Goal: Find specific page/section: Find specific page/section

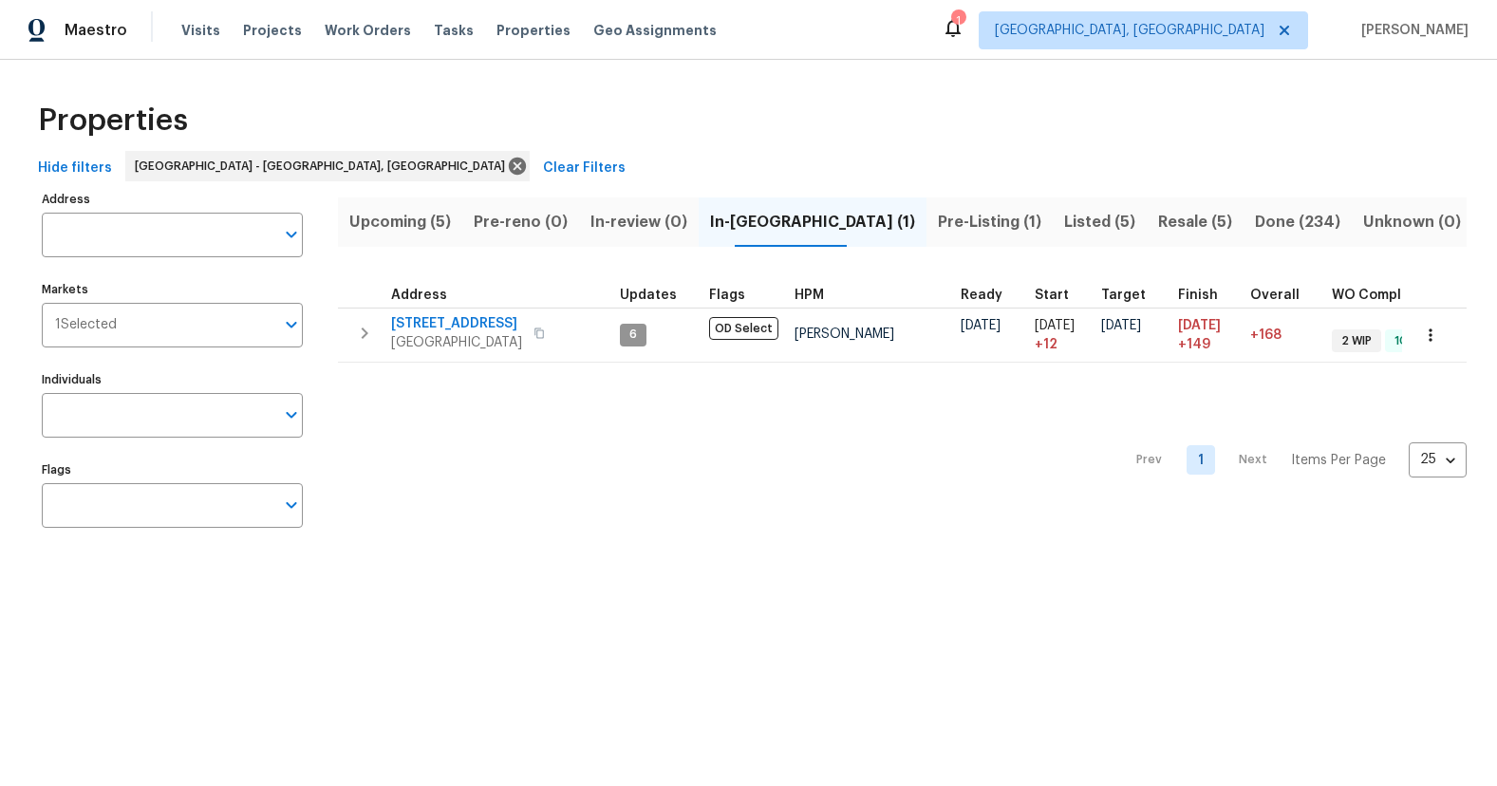
click at [406, 219] on span "Upcoming (5)" at bounding box center [400, 222] width 102 height 27
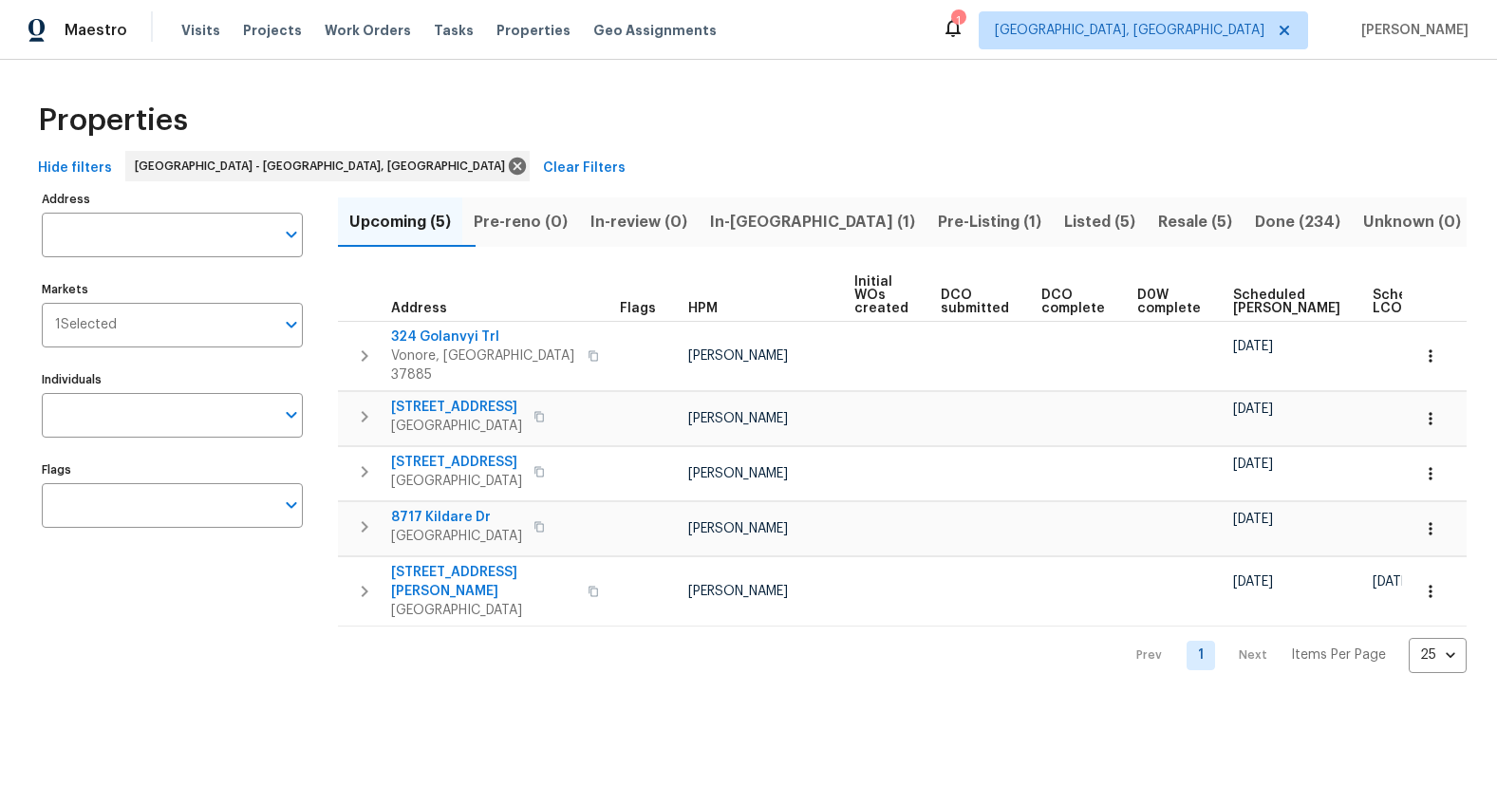
click at [1064, 224] on span "Listed (5)" at bounding box center [1099, 222] width 71 height 27
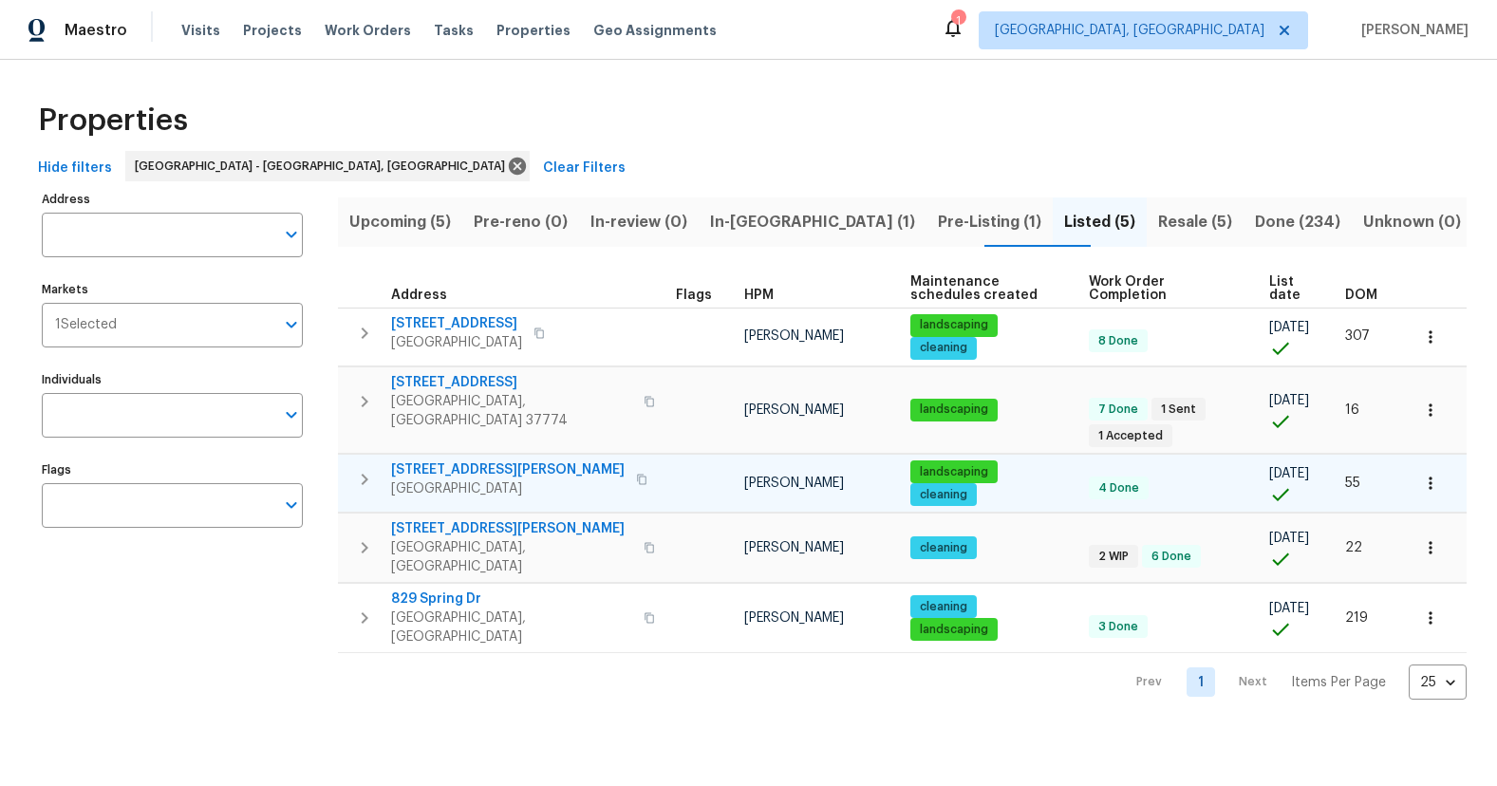
click at [474, 460] on span "3715 Boyd Walters Ln" at bounding box center [508, 469] width 234 height 19
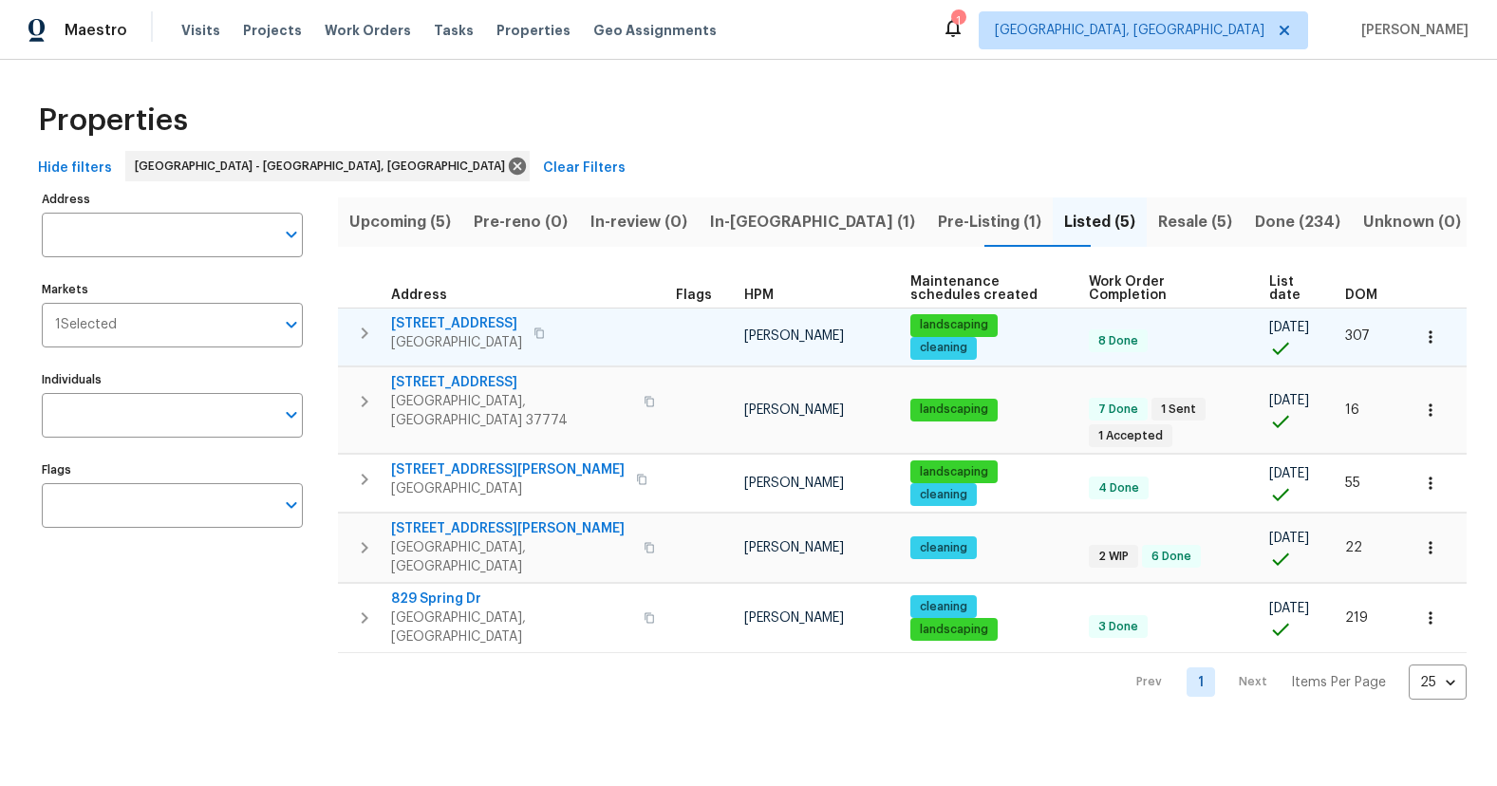
click at [498, 326] on span "2517 Parkview Ave" at bounding box center [456, 323] width 131 height 19
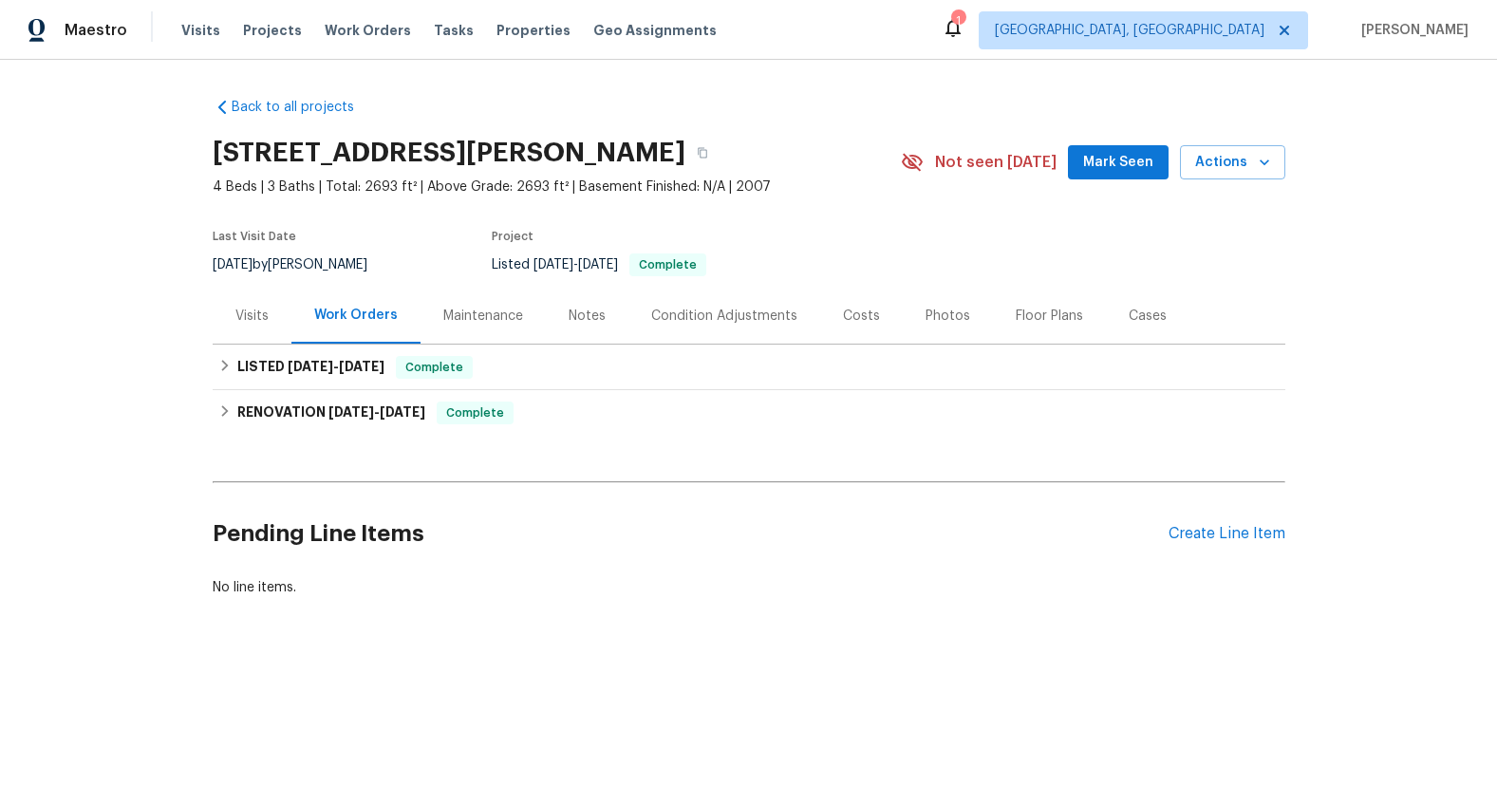
click at [903, 321] on div "Photos" at bounding box center [948, 316] width 90 height 56
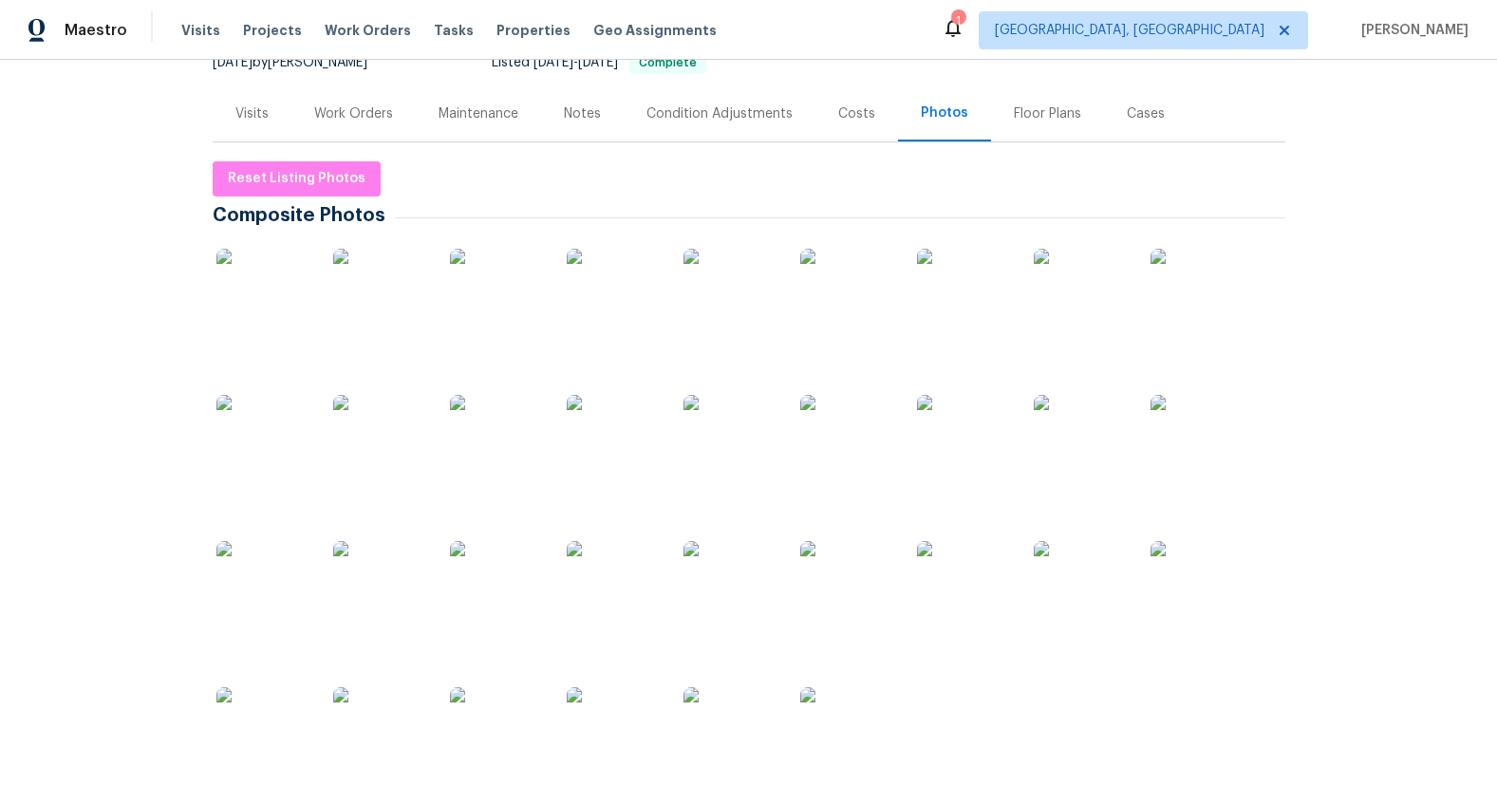
scroll to position [226, 0]
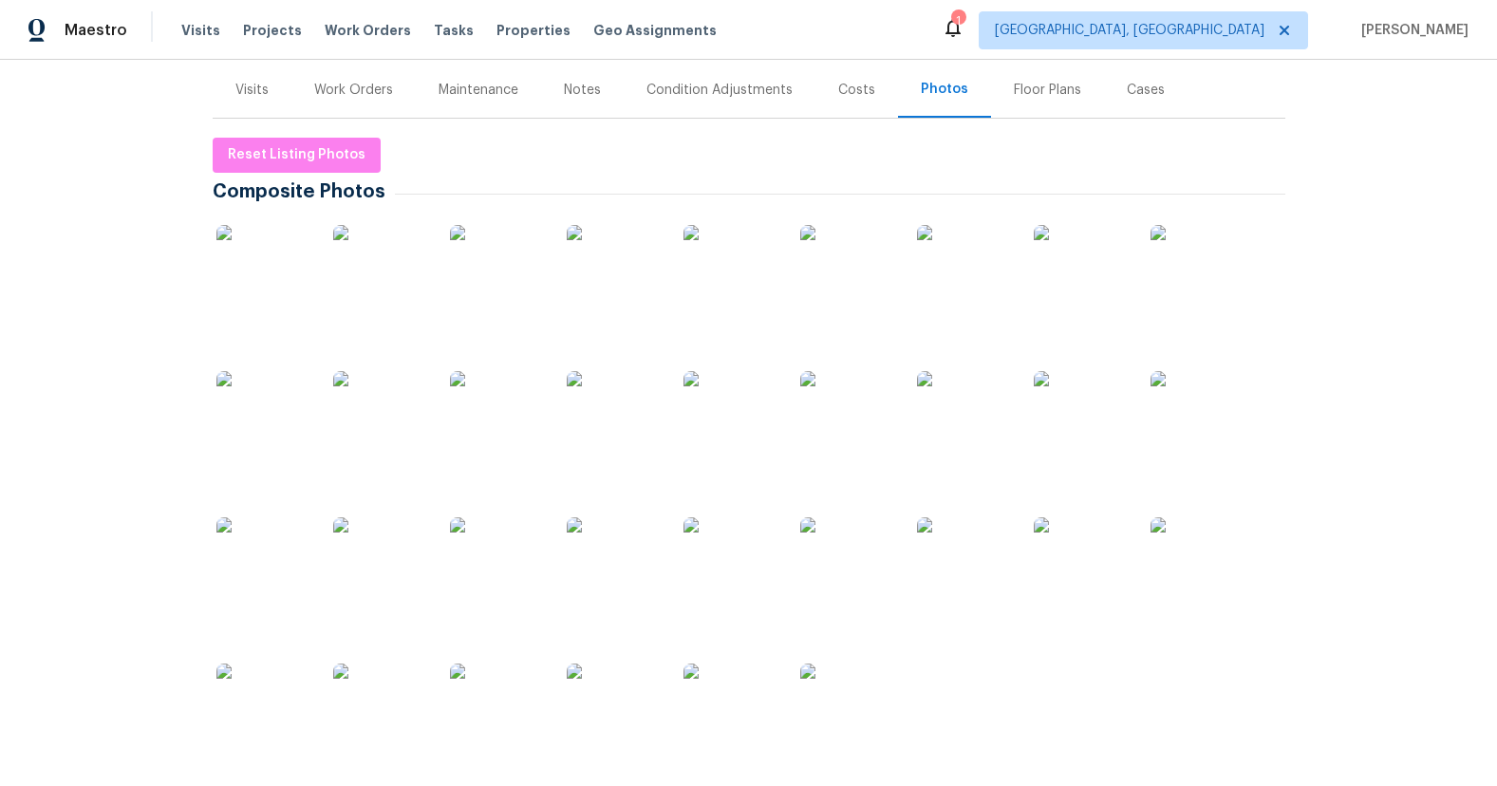
click at [731, 722] on img at bounding box center [730, 711] width 95 height 95
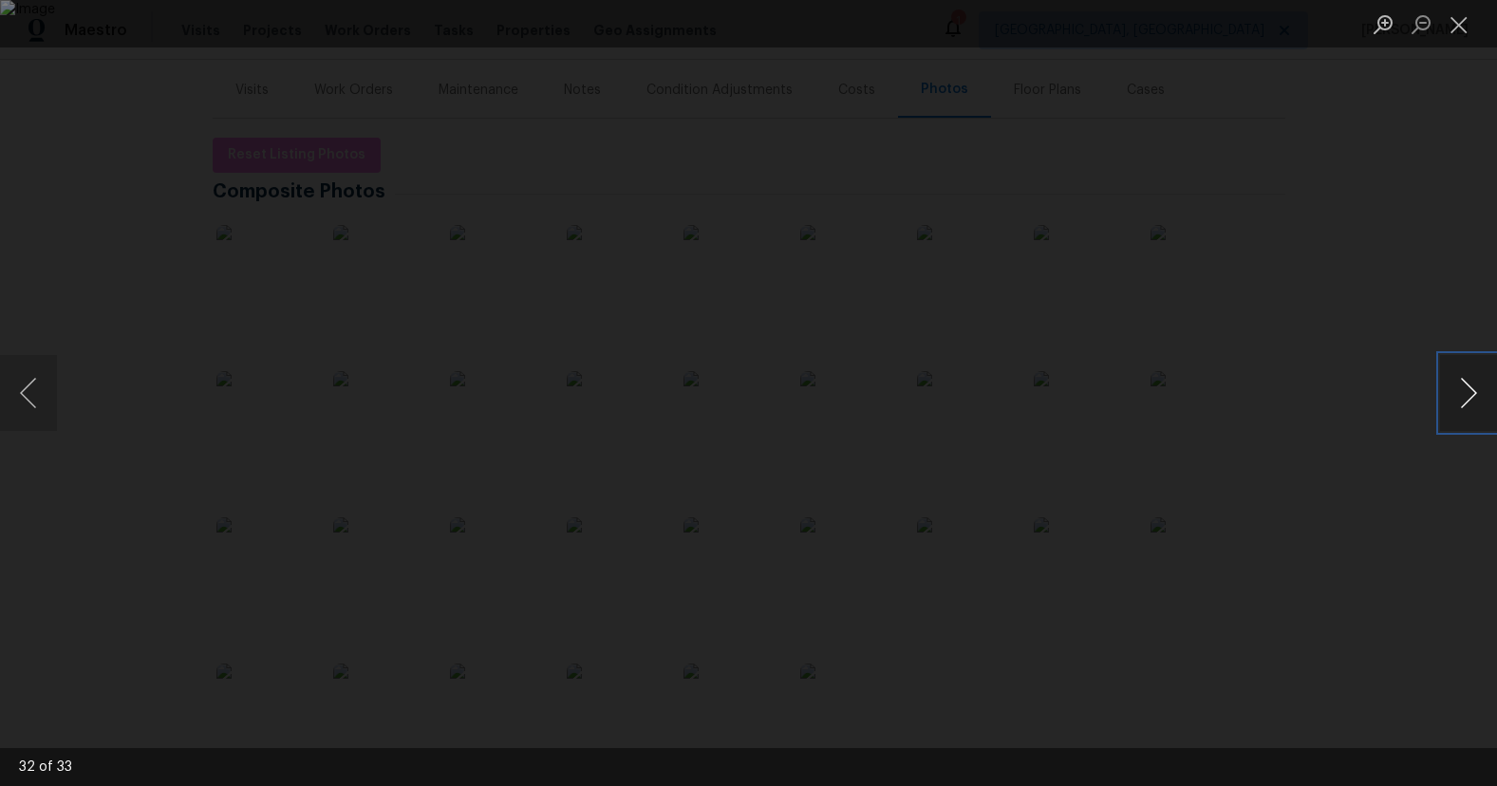
click at [1469, 386] on button "Next image" at bounding box center [1468, 393] width 57 height 76
click at [1468, 386] on button "Next image" at bounding box center [1468, 393] width 57 height 76
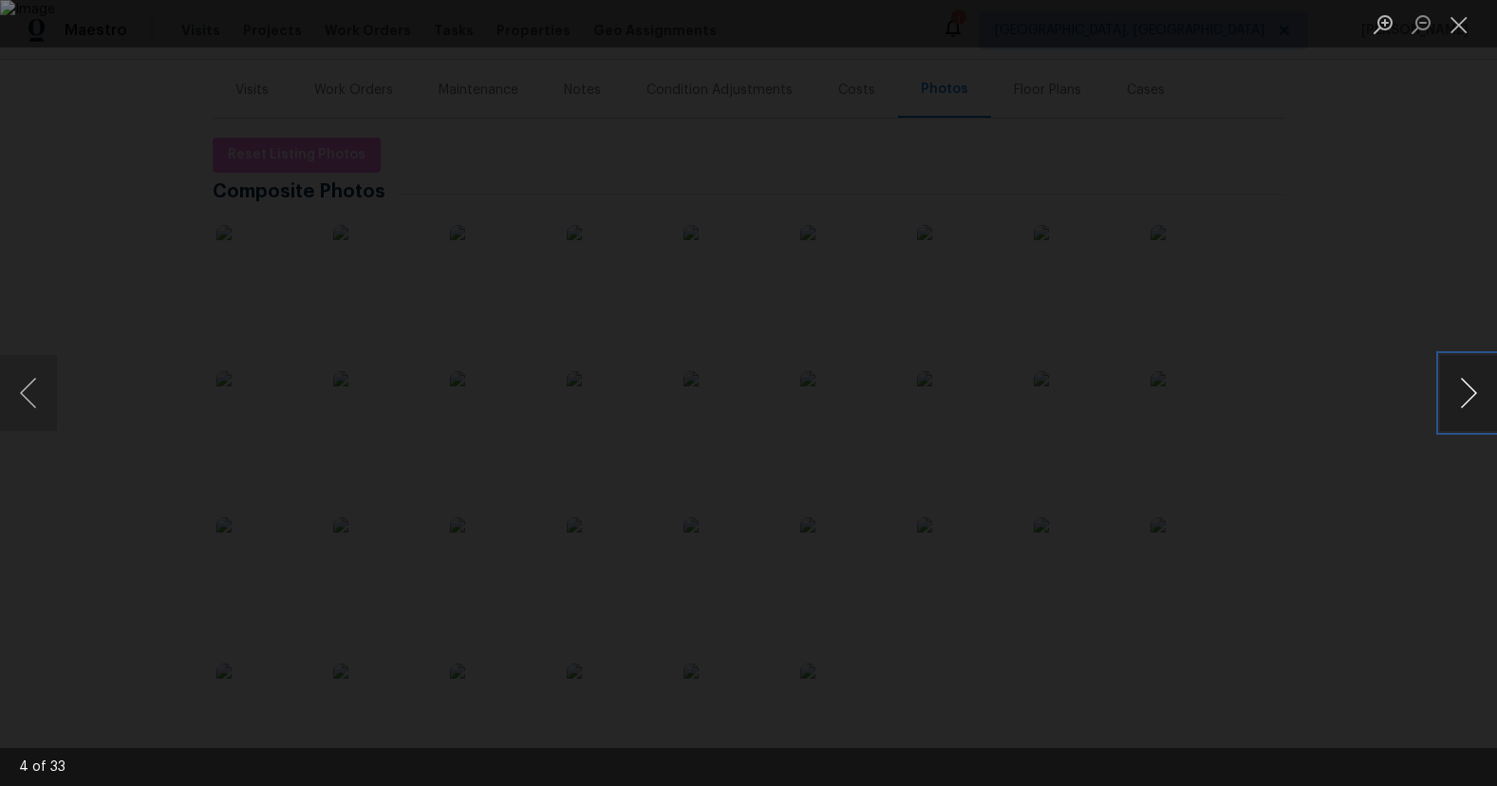
click at [1468, 386] on button "Next image" at bounding box center [1468, 393] width 57 height 76
click at [1467, 386] on button "Next image" at bounding box center [1468, 393] width 57 height 76
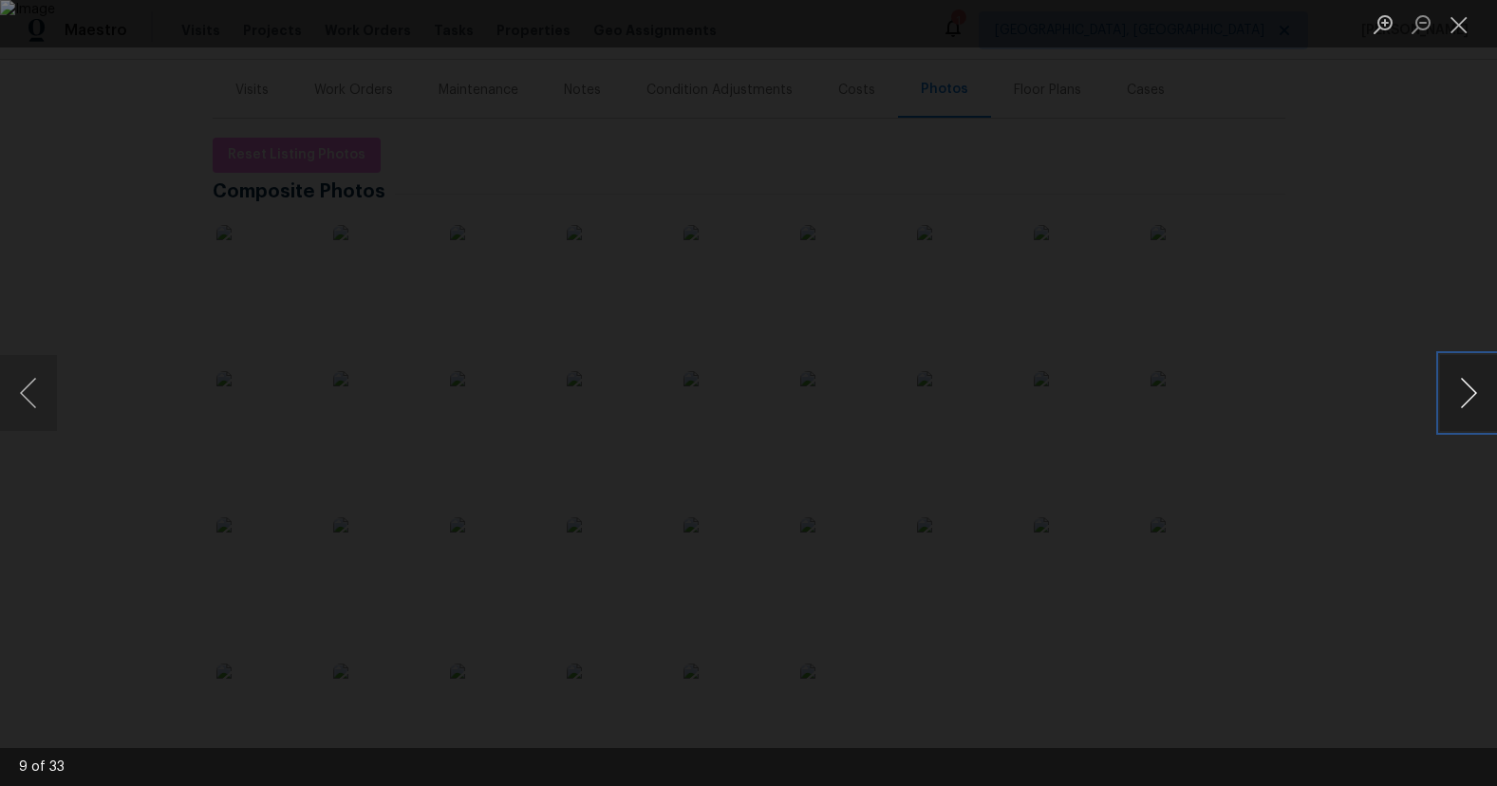
click at [1467, 386] on button "Next image" at bounding box center [1468, 393] width 57 height 76
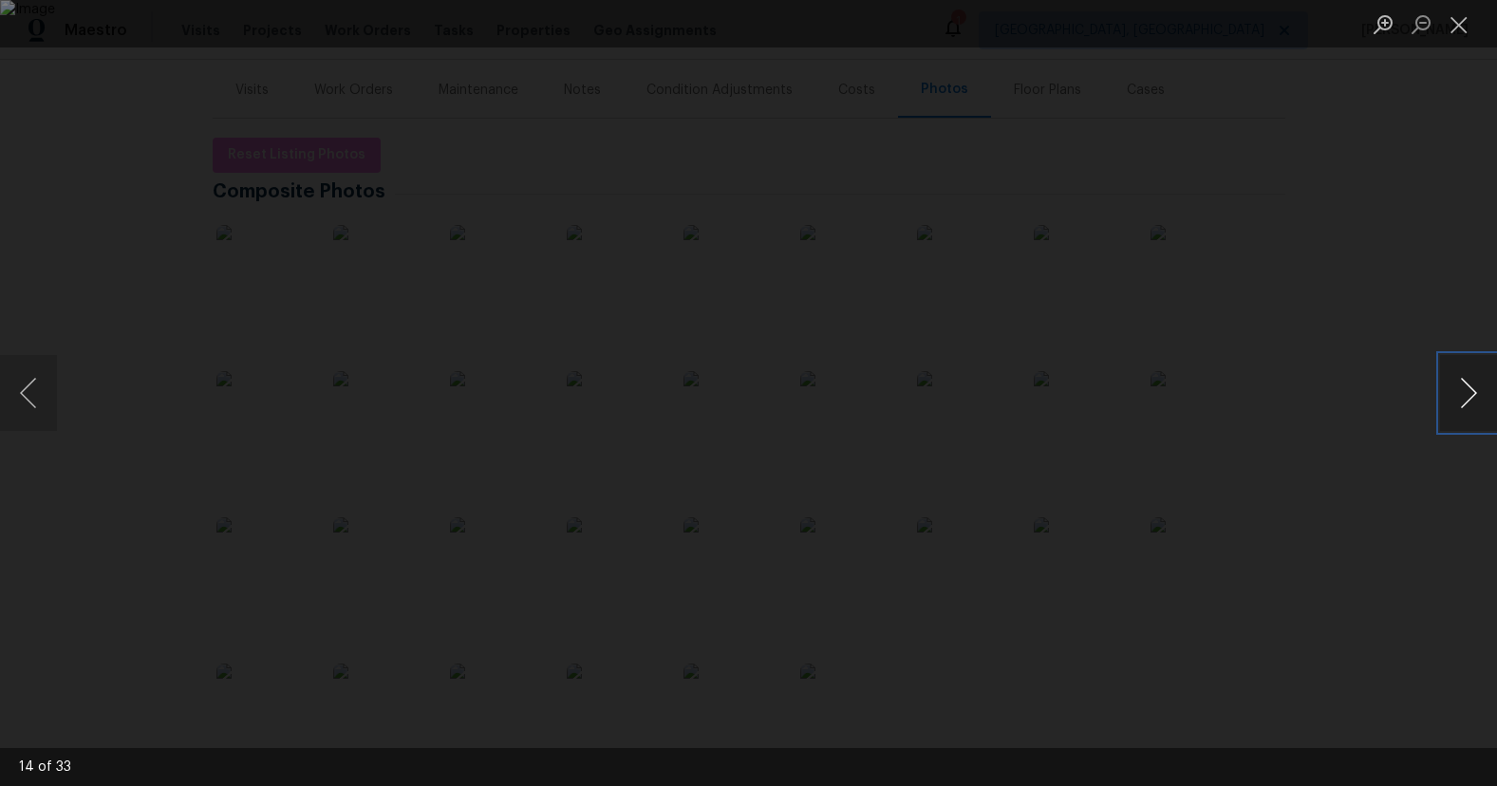
click at [1467, 386] on button "Next image" at bounding box center [1468, 393] width 57 height 76
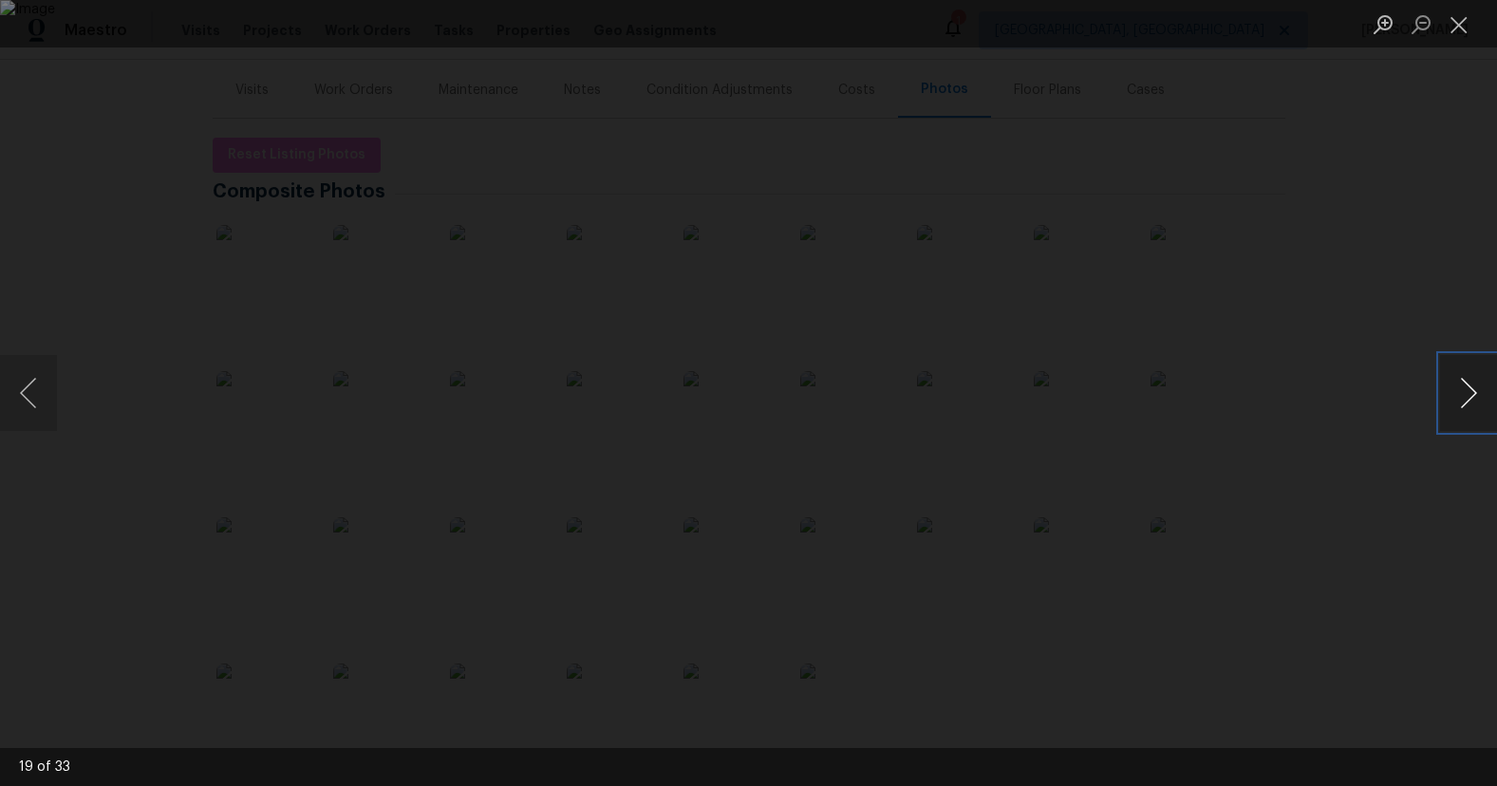
click at [1467, 386] on button "Next image" at bounding box center [1468, 393] width 57 height 76
click at [1373, 282] on div "Lightbox" at bounding box center [748, 393] width 1497 height 786
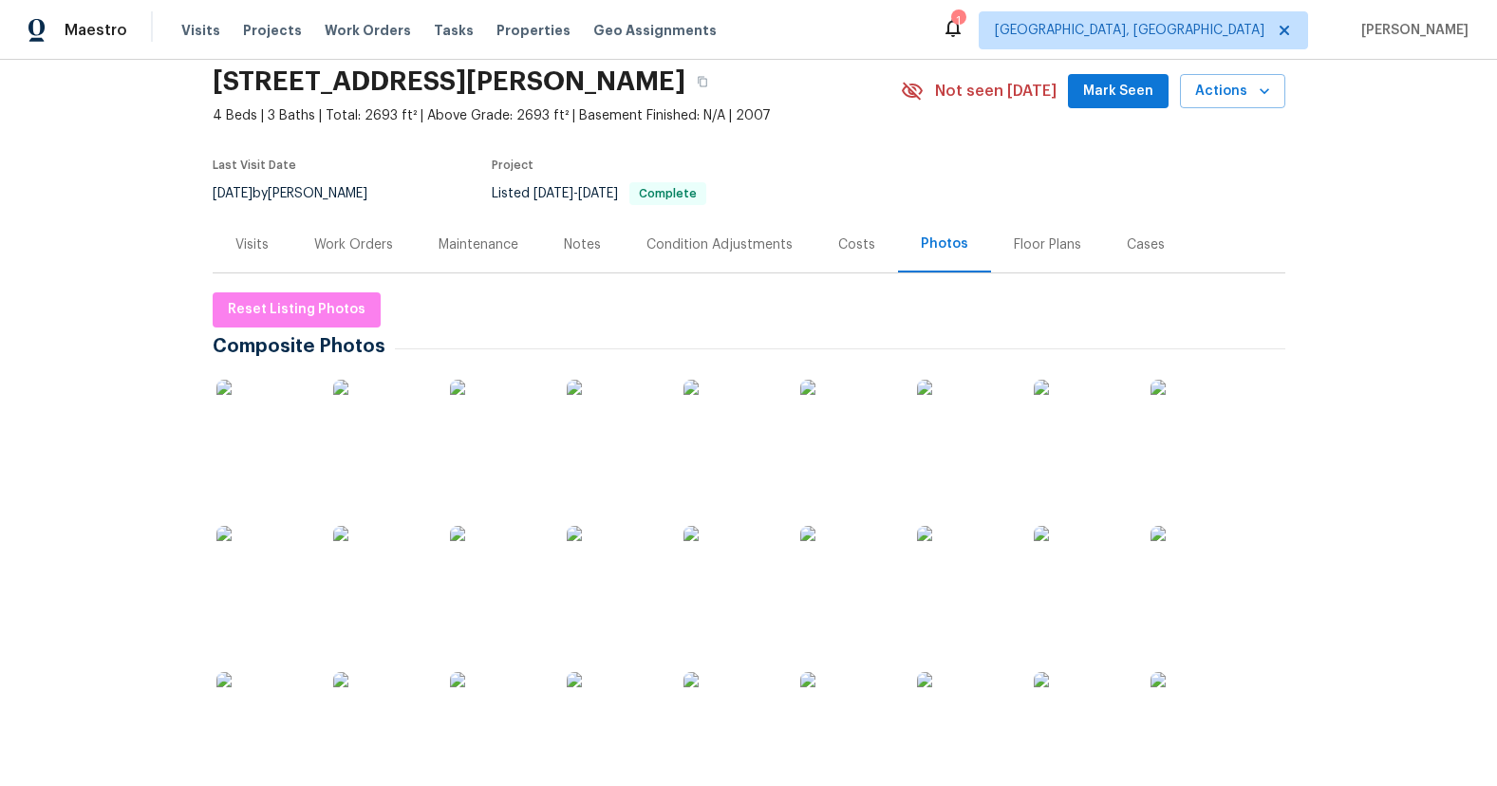
scroll to position [0, 0]
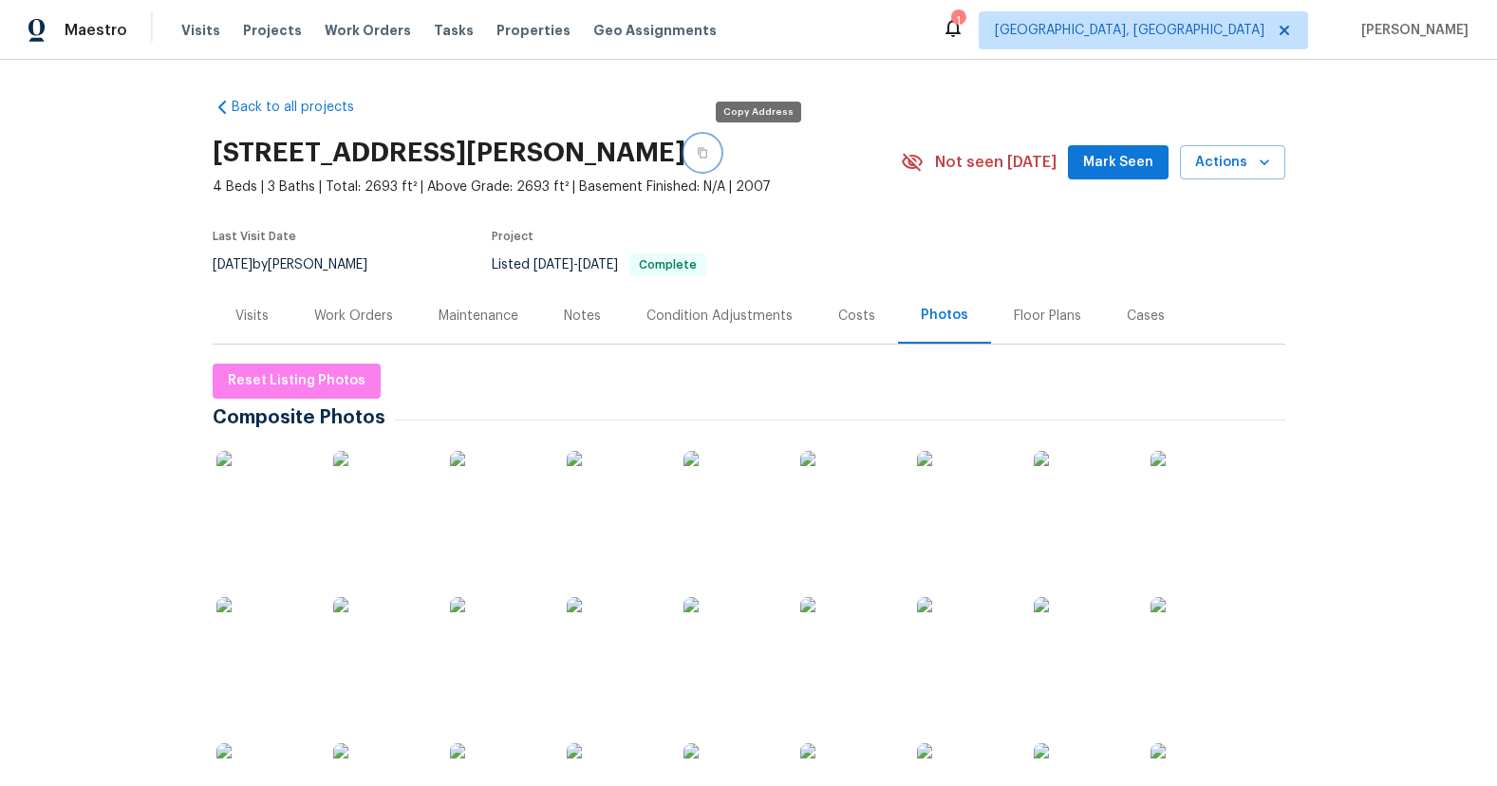
click at [720, 155] on button "button" at bounding box center [702, 153] width 34 height 34
